Goal: Information Seeking & Learning: Find specific fact

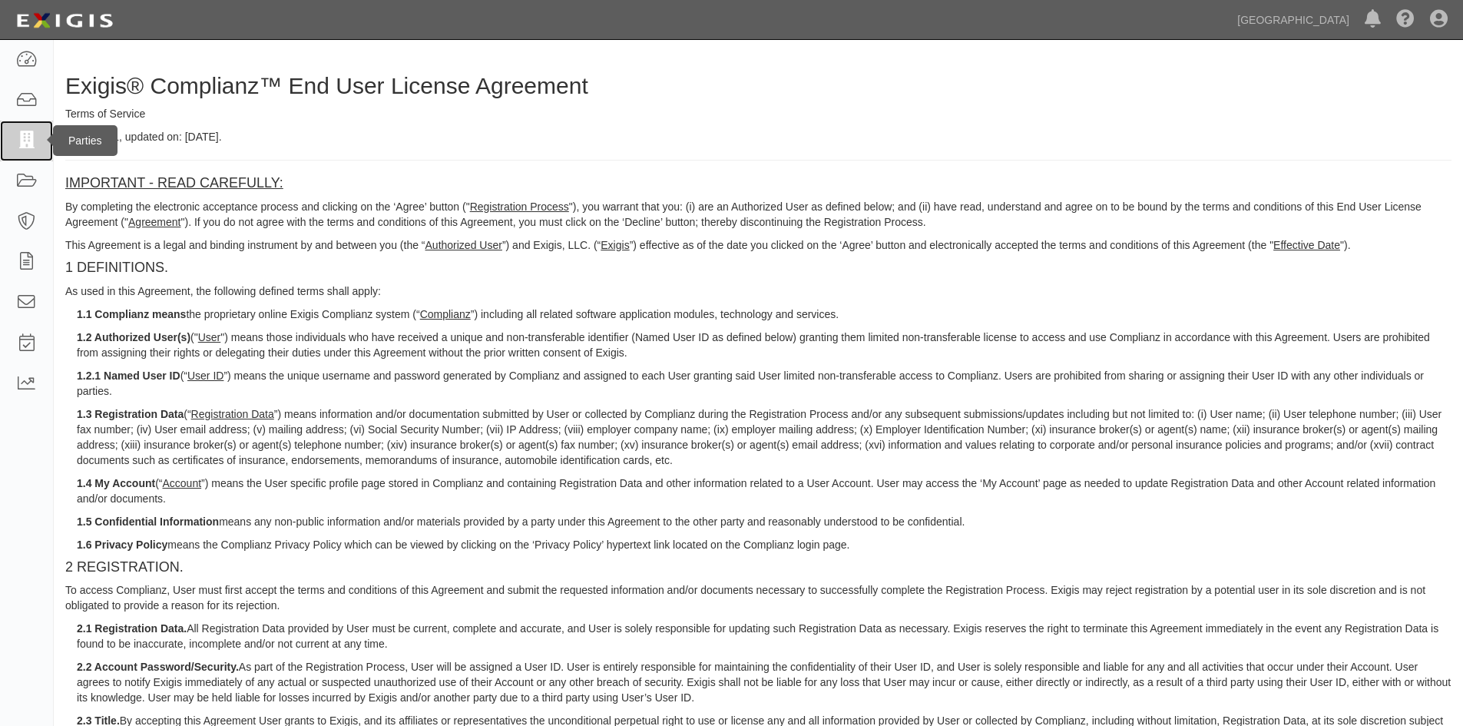
click at [15, 130] on link at bounding box center [26, 141] width 53 height 41
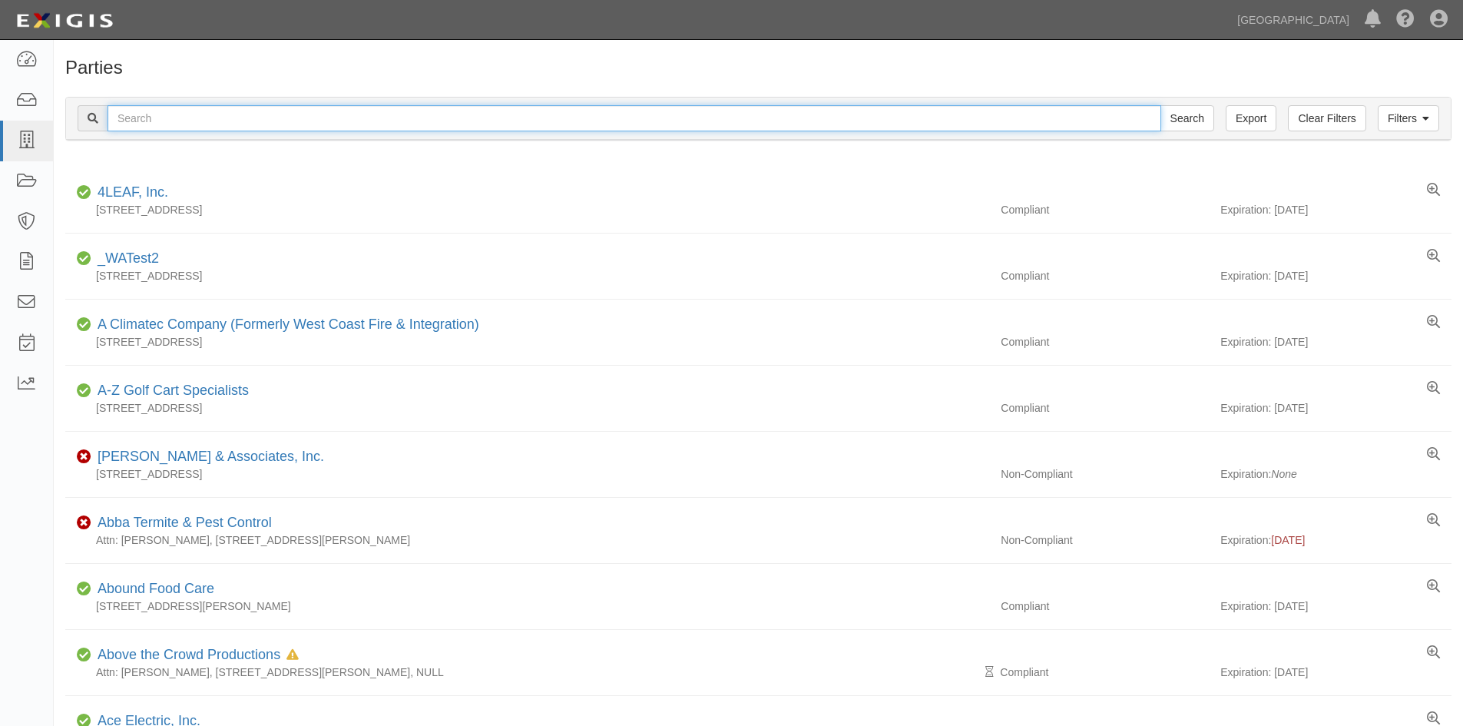
click at [199, 112] on input "text" at bounding box center [633, 118] width 1053 height 26
type input "tanko"
click at [1160, 105] on input "Search" at bounding box center [1187, 118] width 54 height 26
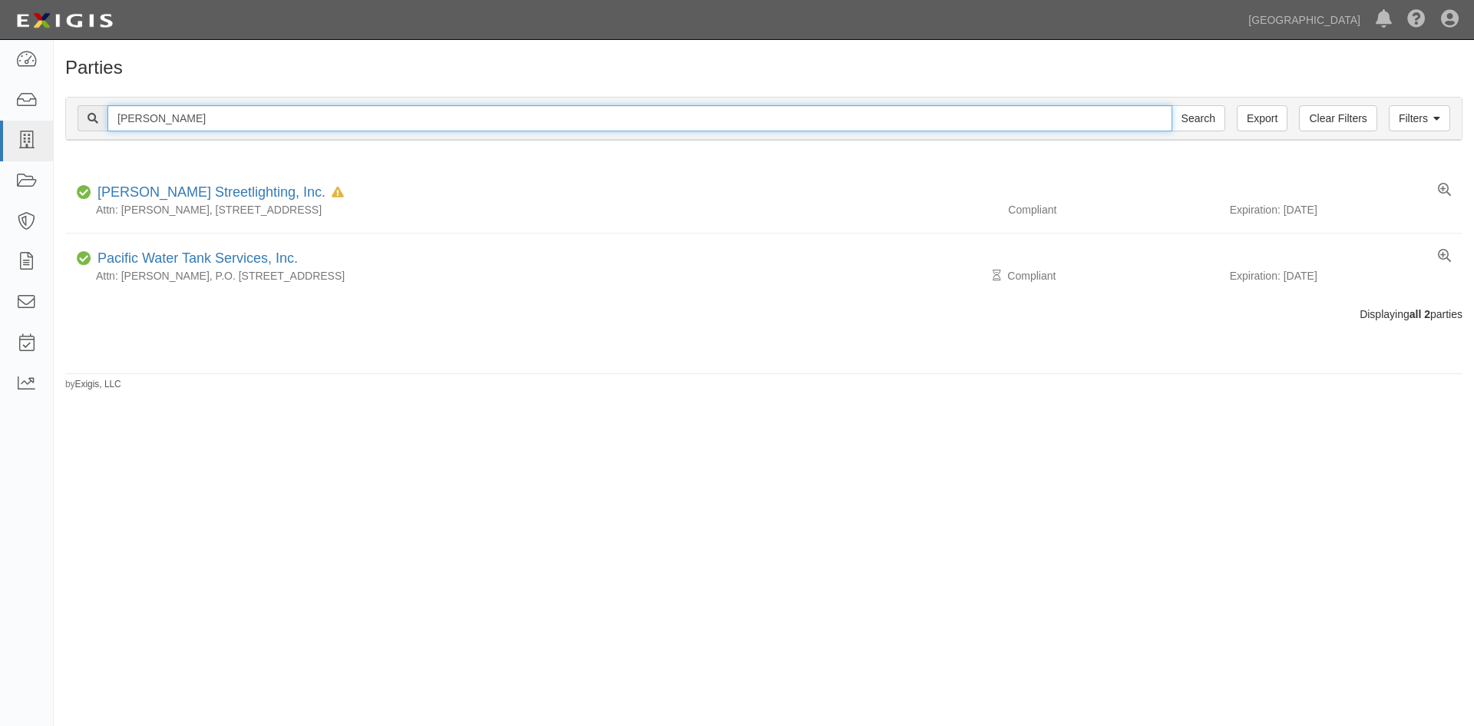
drag, startPoint x: 189, startPoint y: 117, endPoint x: 114, endPoint y: 127, distance: 75.9
click at [114, 127] on input "[PERSON_NAME]" at bounding box center [639, 118] width 1065 height 26
type input "[PERSON_NAME]"
click at [1172, 105] on input "Search" at bounding box center [1199, 118] width 54 height 26
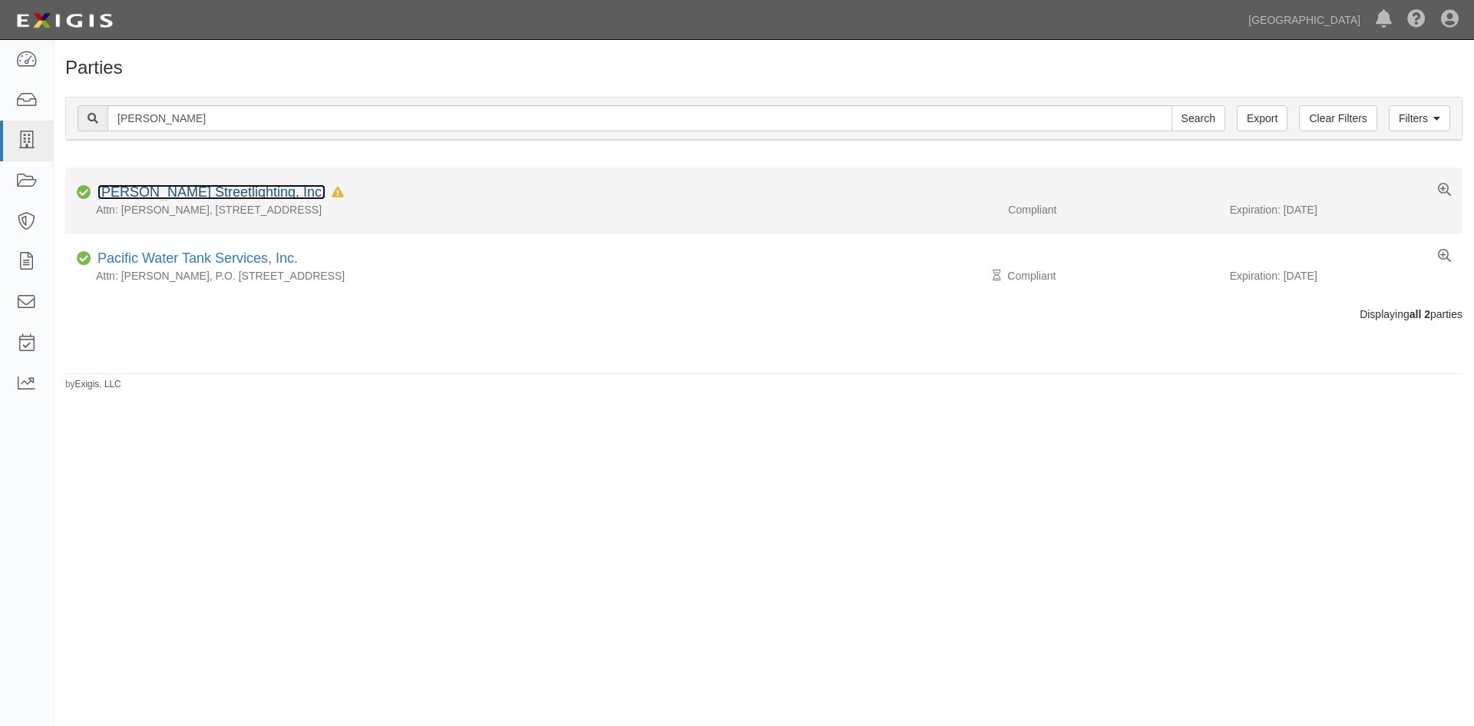
drag, startPoint x: 0, startPoint y: 0, endPoint x: 207, endPoint y: 193, distance: 283.1
click at [207, 193] on link "Tanko Streetlighting, Inc." at bounding box center [212, 191] width 228 height 15
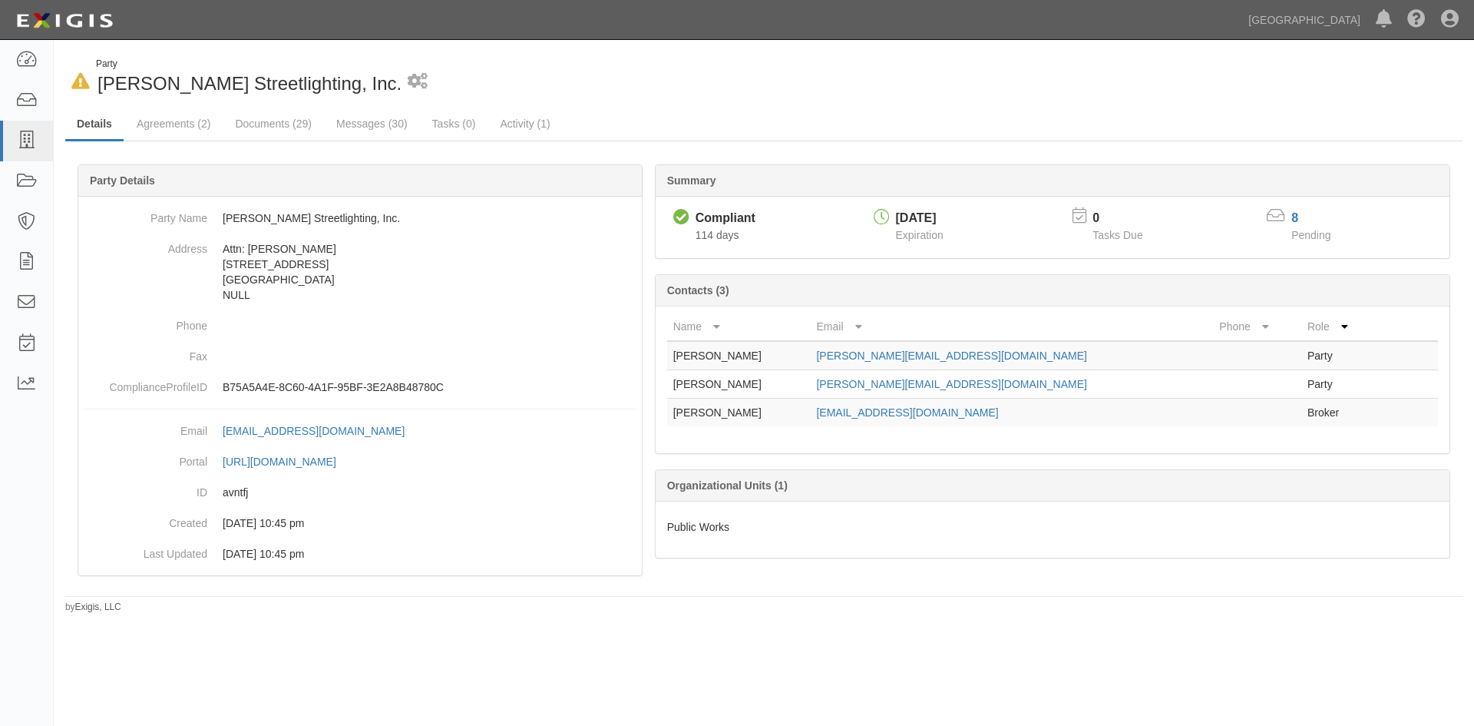
click at [84, 84] on icon at bounding box center [80, 82] width 18 height 16
click at [290, 121] on link "Documents (29)" at bounding box center [273, 124] width 100 height 33
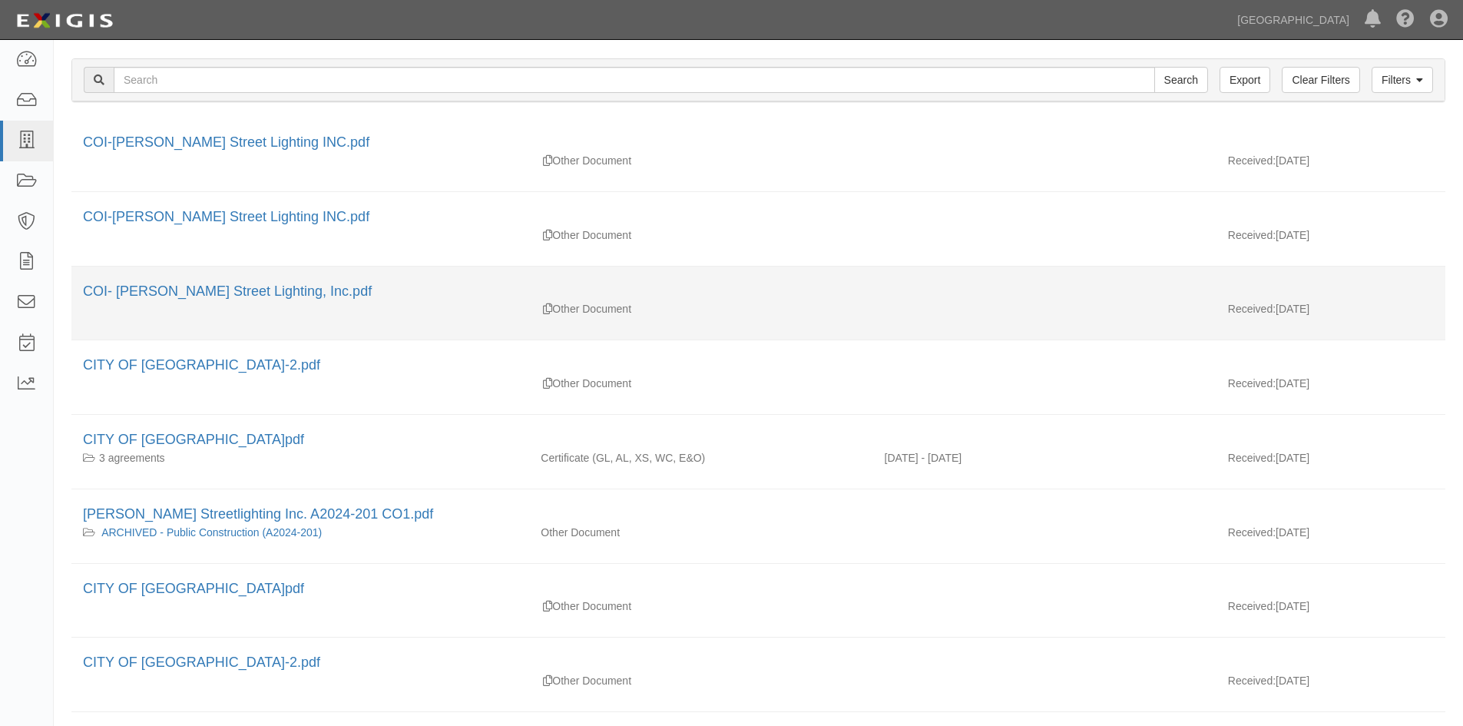
scroll to position [154, 0]
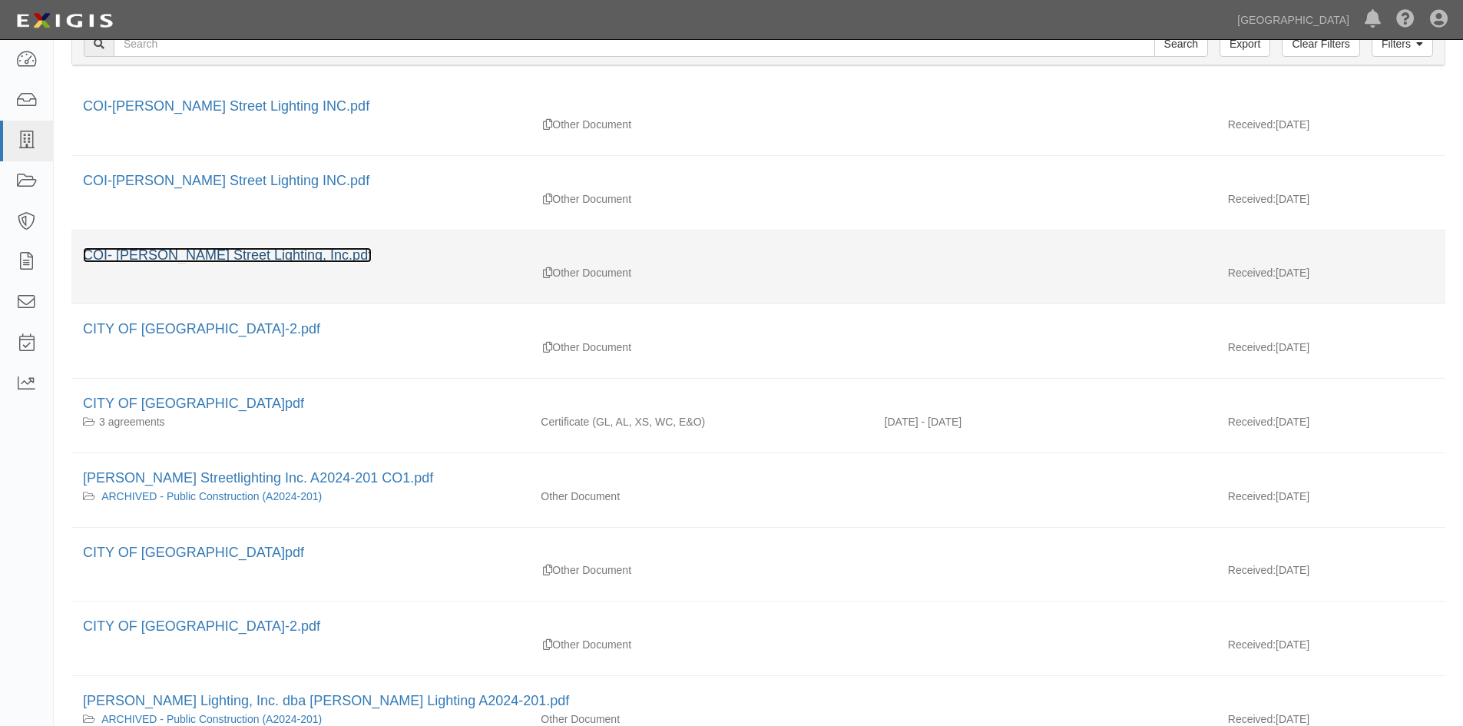
click at [272, 261] on link "COI- [PERSON_NAME] Street Lighting, Inc.pdf" at bounding box center [227, 254] width 289 height 15
